Goal: Task Accomplishment & Management: Manage account settings

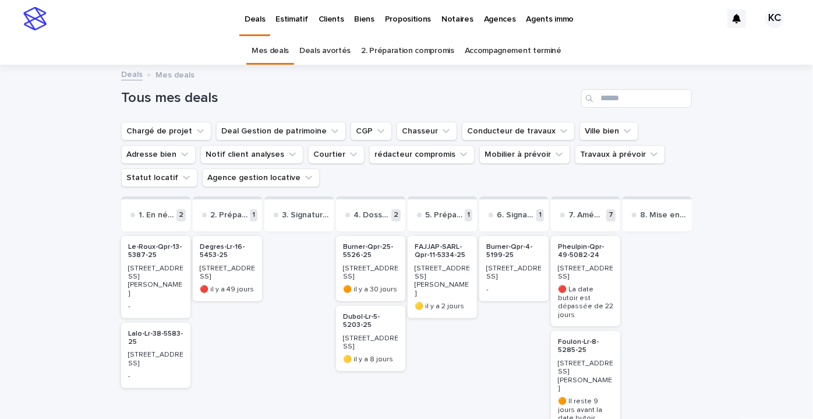
scroll to position [19, 0]
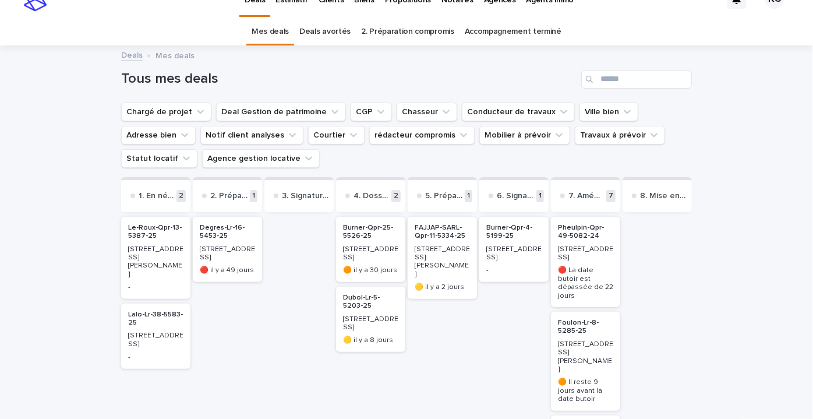
click at [424, 246] on p "[STREET_ADDRESS][PERSON_NAME]" at bounding box center [441, 262] width 55 height 34
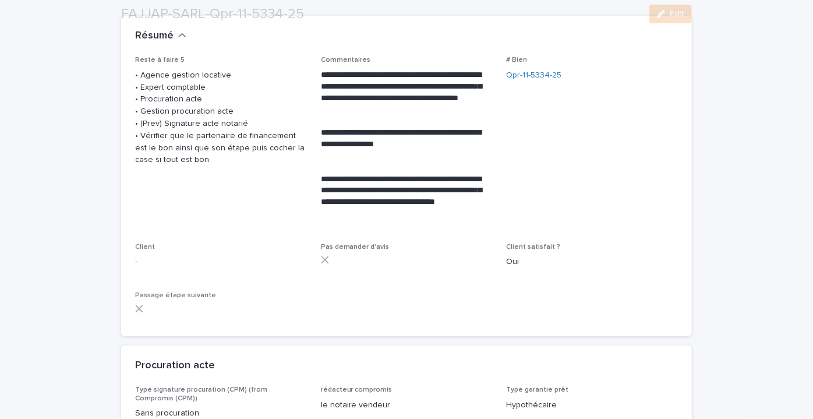
scroll to position [160, 0]
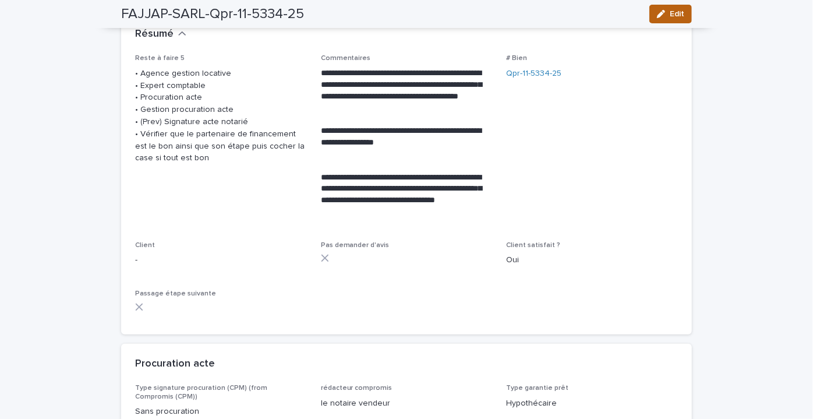
click at [669, 14] on span "Edit" at bounding box center [676, 14] width 15 height 8
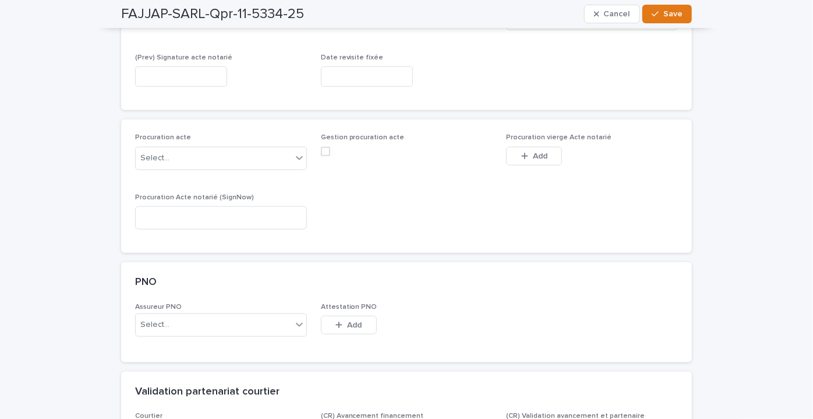
scroll to position [510, 0]
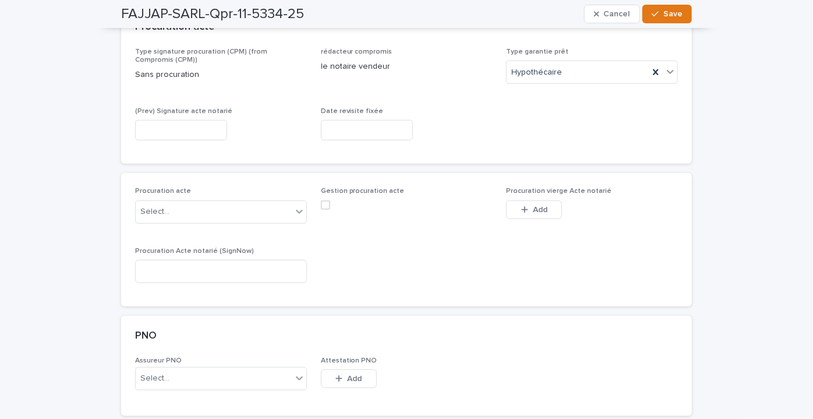
click at [332, 122] on input "text" at bounding box center [367, 130] width 92 height 20
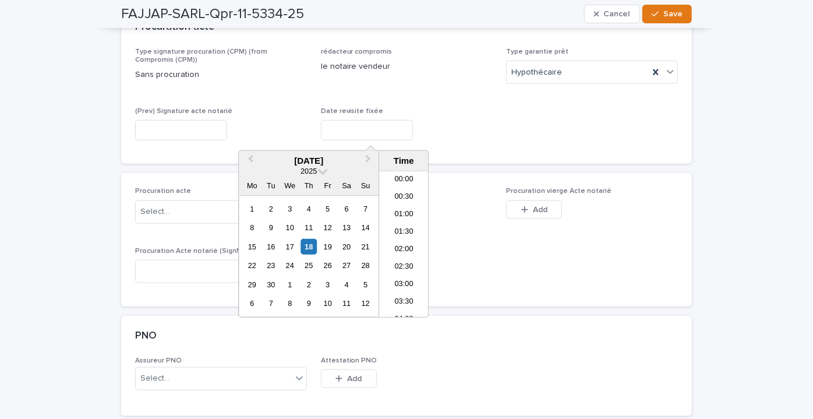
scroll to position [495, 0]
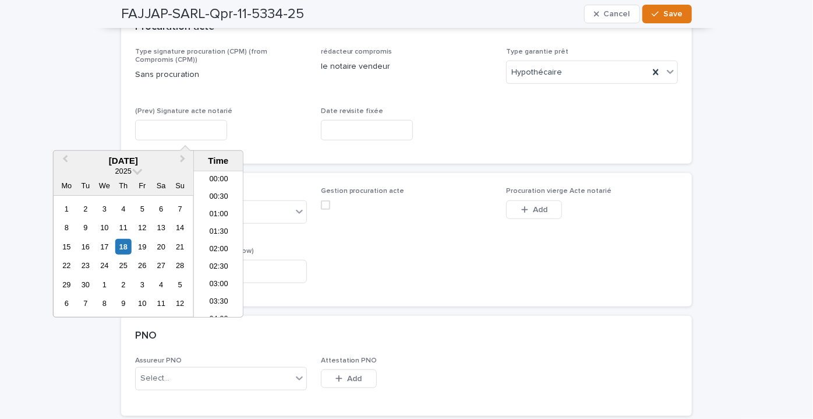
click at [227, 120] on input "text" at bounding box center [181, 130] width 92 height 20
click at [144, 262] on div "26" at bounding box center [142, 265] width 16 height 16
click at [224, 184] on li "14:30" at bounding box center [218, 191] width 49 height 17
type input "**********"
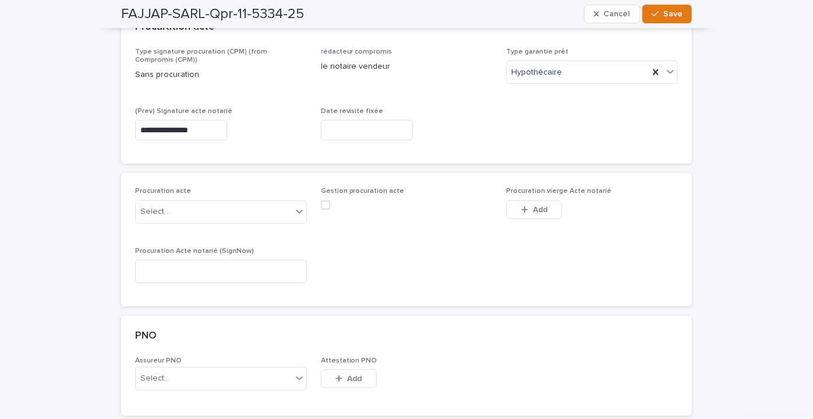
click at [260, 143] on div "**********" at bounding box center [221, 128] width 172 height 42
click at [354, 130] on input "text" at bounding box center [367, 130] width 92 height 20
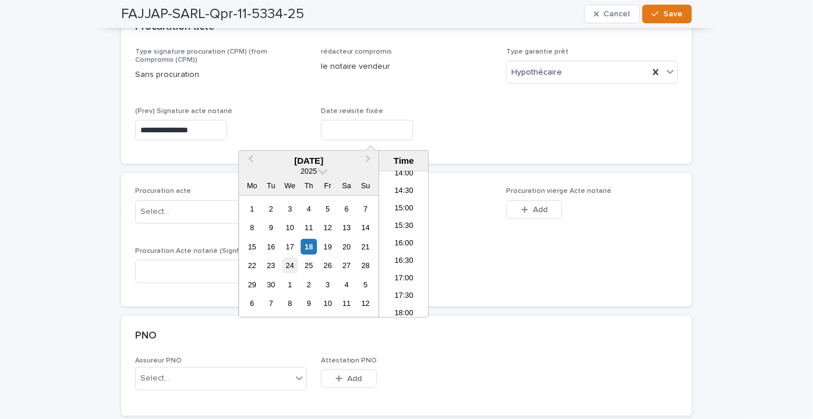
click at [284, 263] on div "24" at bounding box center [290, 265] width 16 height 16
type input "**********"
click at [492, 123] on div "**********" at bounding box center [406, 99] width 543 height 102
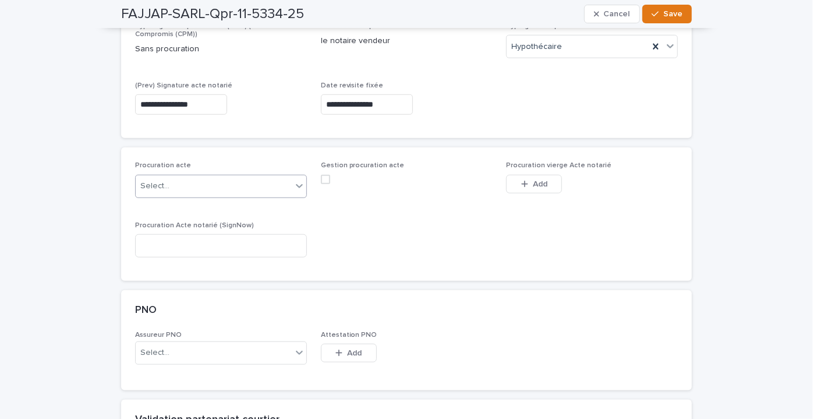
scroll to position [538, 0]
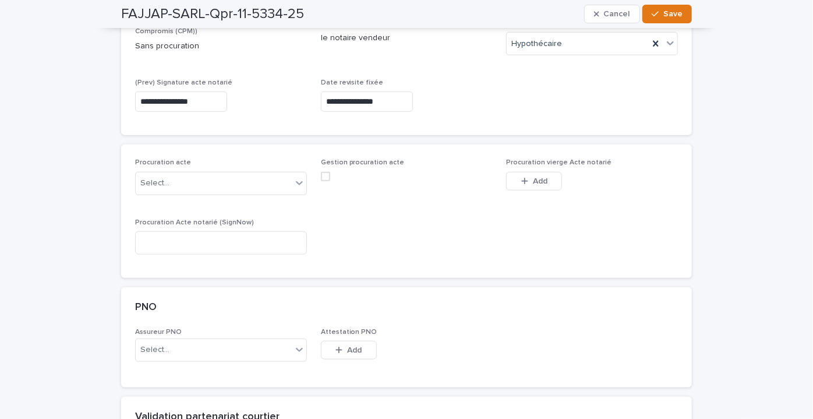
click at [212, 197] on div "Procuration acte Select..." at bounding box center [221, 180] width 172 height 45
click at [213, 185] on div "Select..." at bounding box center [214, 182] width 156 height 19
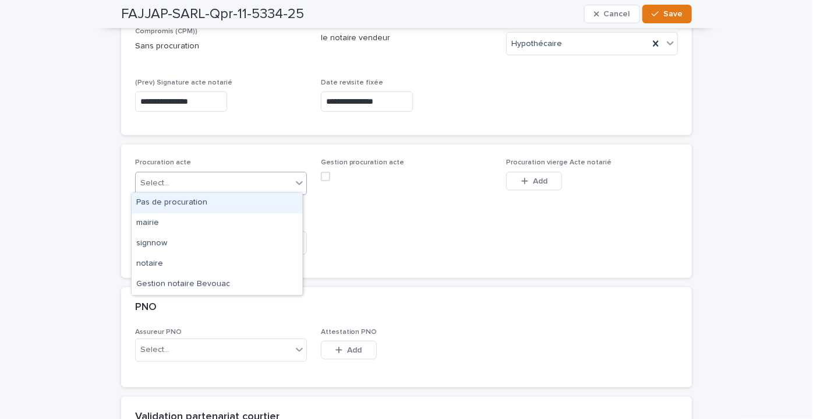
click at [257, 151] on div "Procuration acte option Pas de procuration focused, 1 of 5. 5 results available…" at bounding box center [406, 210] width 570 height 133
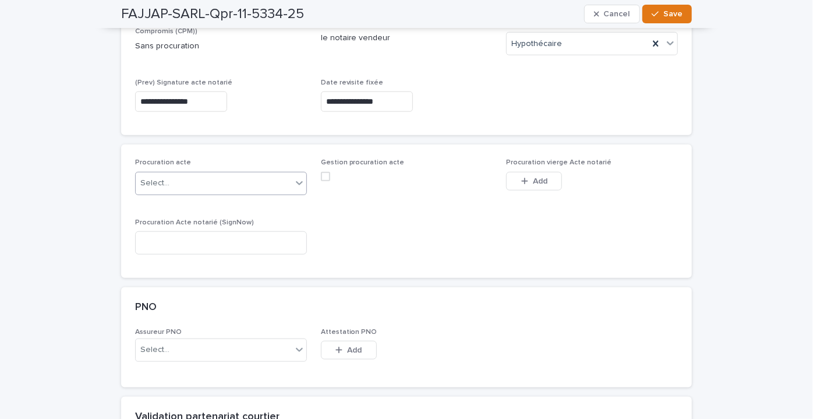
click at [228, 180] on div "Select..." at bounding box center [214, 182] width 156 height 19
click at [166, 137] on div "**********" at bounding box center [406, 127] width 570 height 299
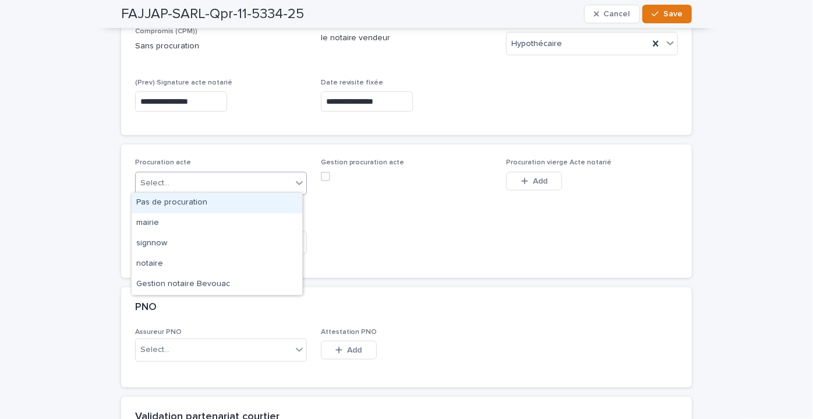
click at [187, 188] on div "Select..." at bounding box center [214, 182] width 156 height 19
click at [208, 154] on div "Procuration acte option Pas de procuration focused, 1 of 5. 5 results available…" at bounding box center [406, 210] width 570 height 133
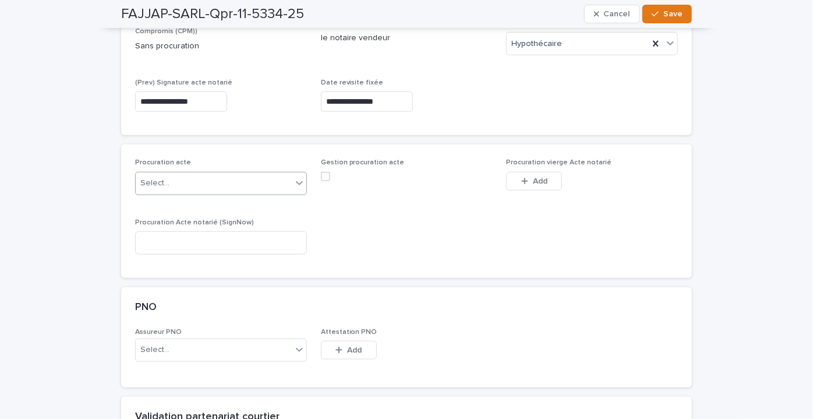
click at [186, 182] on div "Select..." at bounding box center [214, 182] width 156 height 19
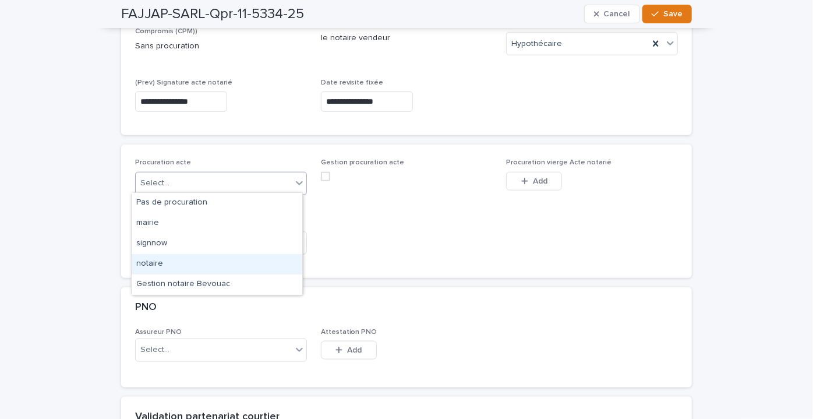
click at [170, 263] on div "notaire" at bounding box center [217, 264] width 171 height 20
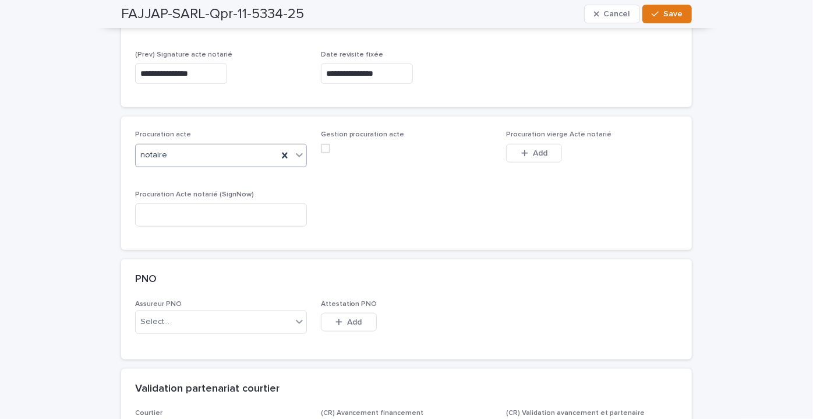
scroll to position [582, 0]
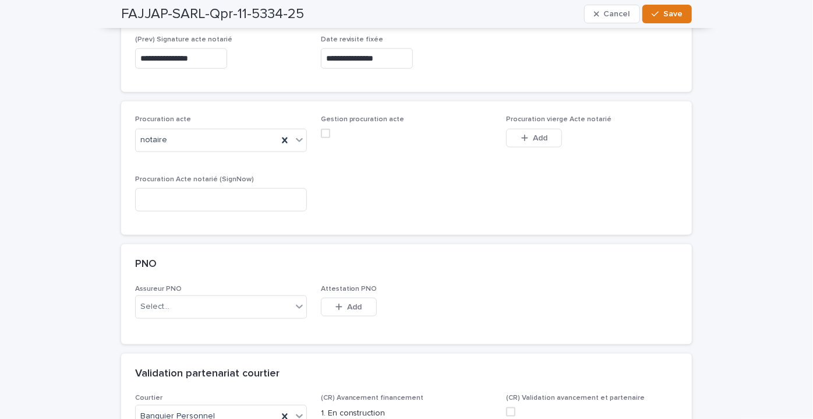
click at [324, 136] on div "Gestion procuration acte" at bounding box center [407, 130] width 172 height 31
click at [321, 133] on span at bounding box center [325, 133] width 9 height 9
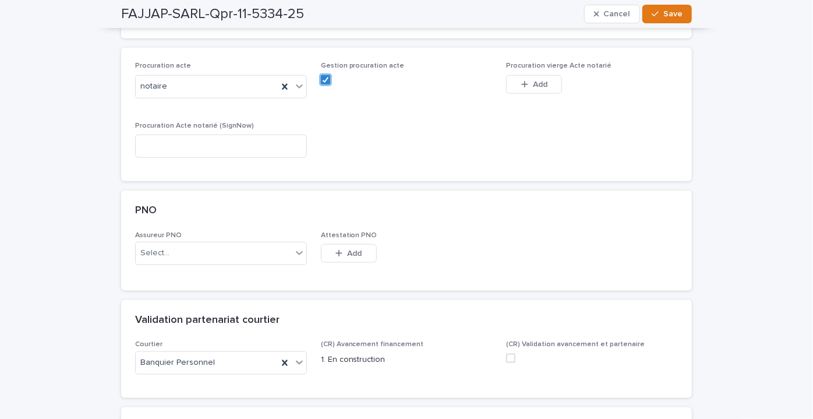
scroll to position [636, 0]
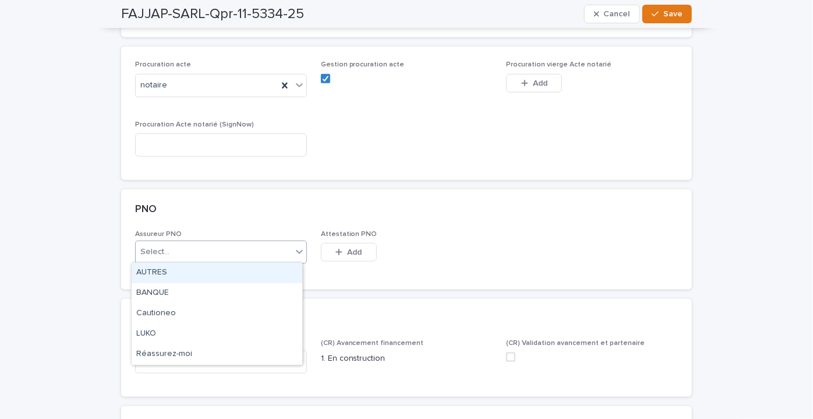
click at [193, 254] on div "Select..." at bounding box center [214, 251] width 156 height 19
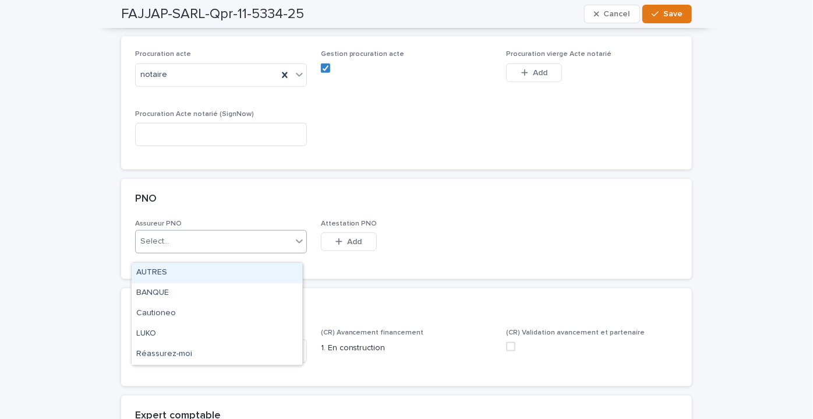
scroll to position [647, 0]
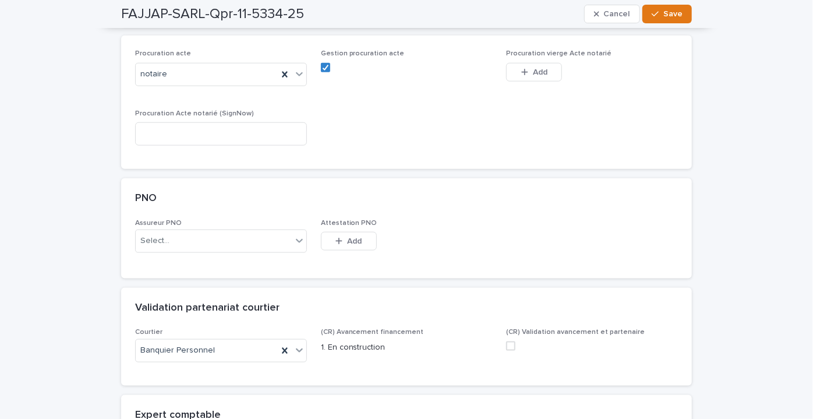
click at [215, 216] on div "PNO" at bounding box center [406, 198] width 570 height 41
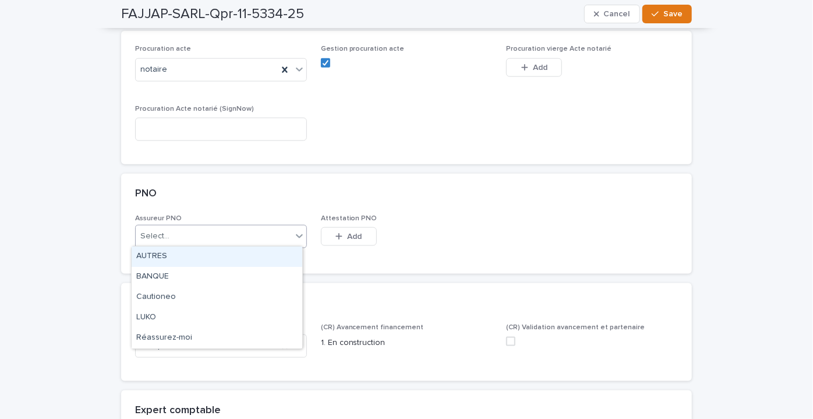
drag, startPoint x: 192, startPoint y: 232, endPoint x: 180, endPoint y: 251, distance: 22.8
click at [180, 251] on div "AUTRES" at bounding box center [217, 256] width 171 height 20
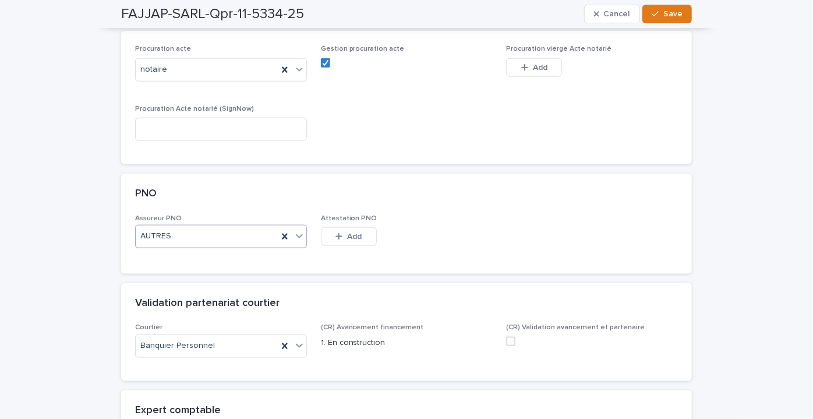
click at [203, 235] on div "AUTRES" at bounding box center [207, 235] width 142 height 19
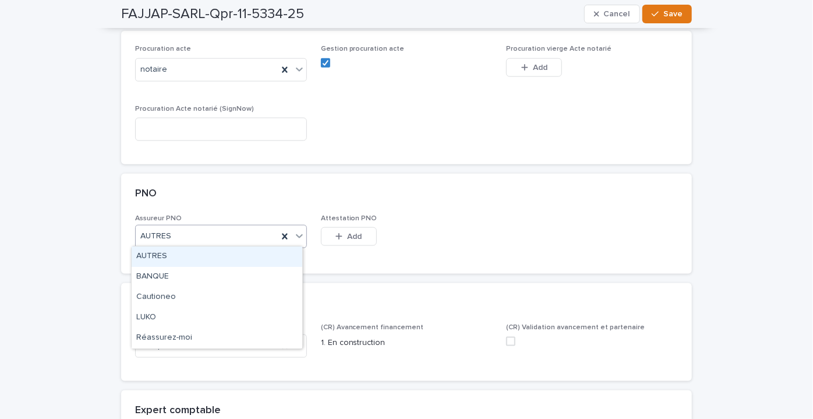
click at [175, 257] on div "AUTRES" at bounding box center [217, 256] width 171 height 20
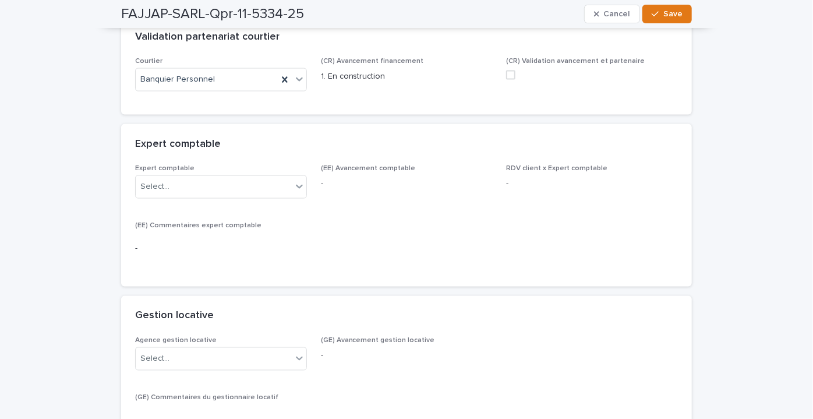
scroll to position [917, 0]
click at [506, 74] on span at bounding box center [510, 75] width 9 height 9
drag, startPoint x: 511, startPoint y: 98, endPoint x: 236, endPoint y: 184, distance: 287.9
click at [236, 184] on div "Select..." at bounding box center [214, 187] width 156 height 19
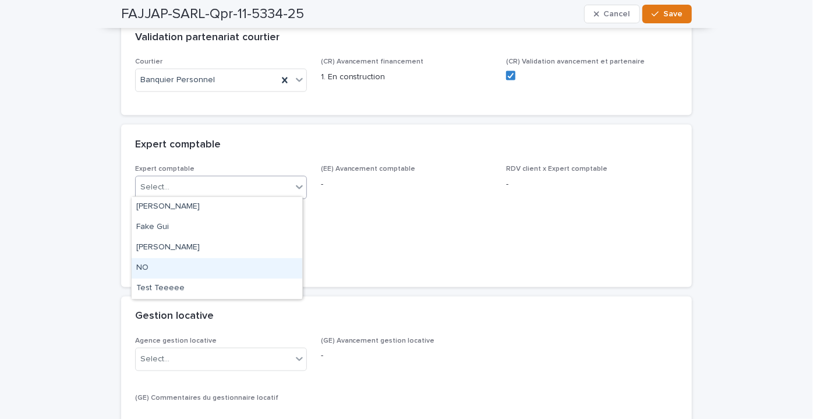
click at [203, 263] on div "NO" at bounding box center [217, 268] width 171 height 20
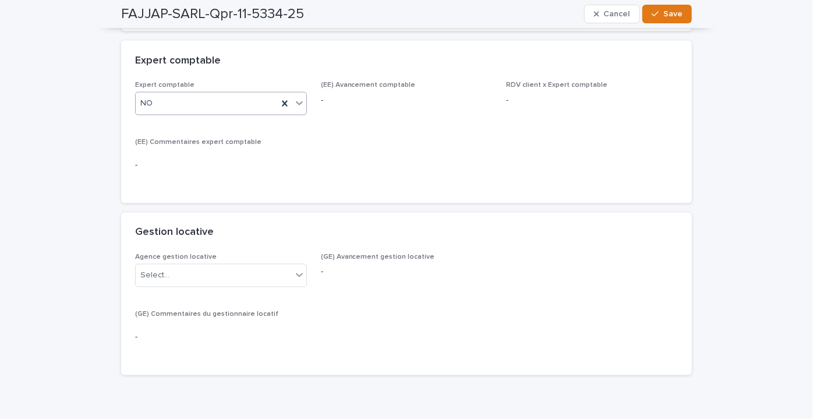
scroll to position [1055, 0]
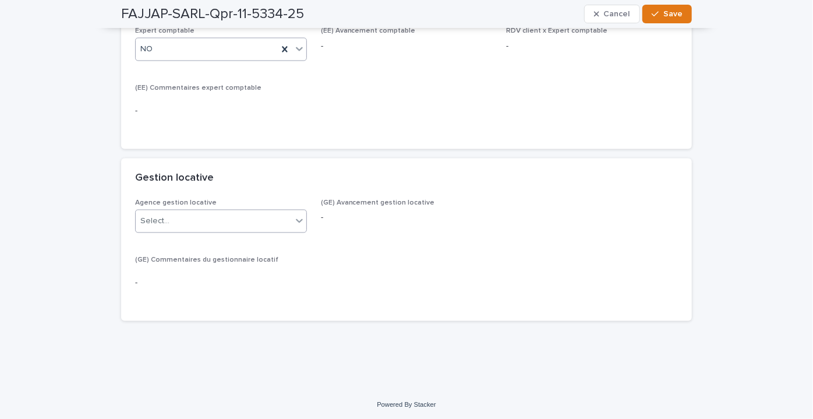
click at [215, 214] on div "Select..." at bounding box center [214, 221] width 156 height 19
type input "***"
click at [195, 239] on div "West Immobilier - Quimper" at bounding box center [217, 241] width 171 height 20
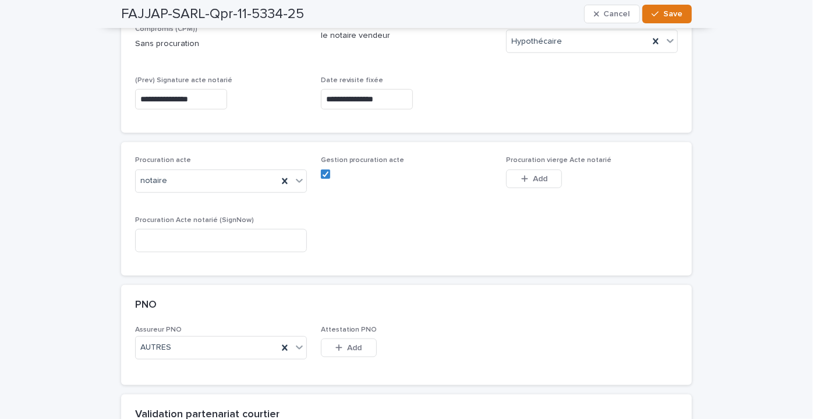
scroll to position [0, 0]
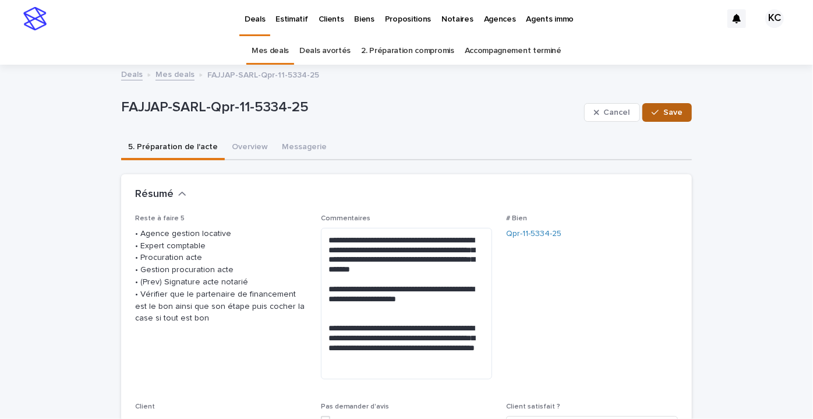
click at [668, 112] on span "Save" at bounding box center [672, 112] width 19 height 8
